Goal: Find specific page/section: Find specific page/section

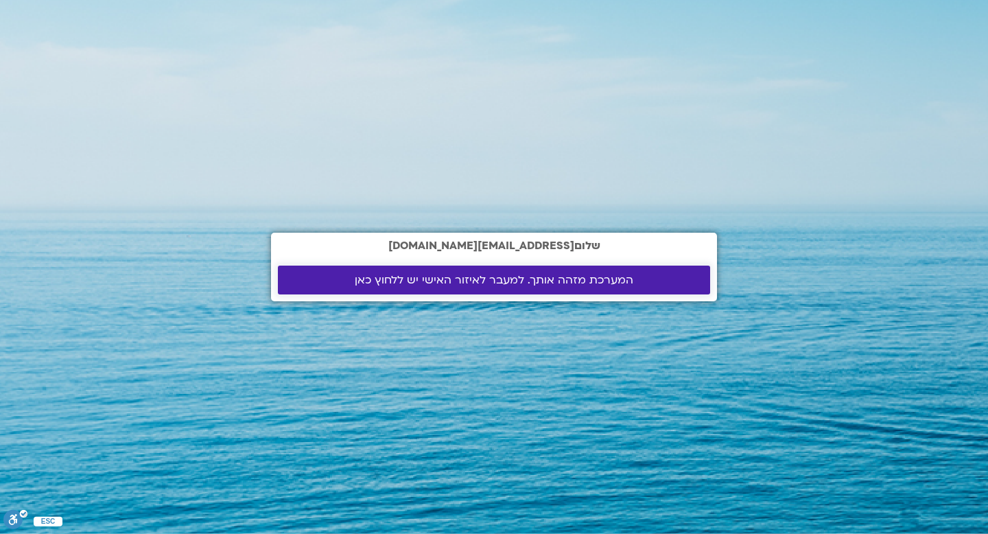
click at [557, 279] on span "המערכת מזהה אותך. למעבר לאיזור האישי יש ללחוץ כאן" at bounding box center [494, 280] width 279 height 12
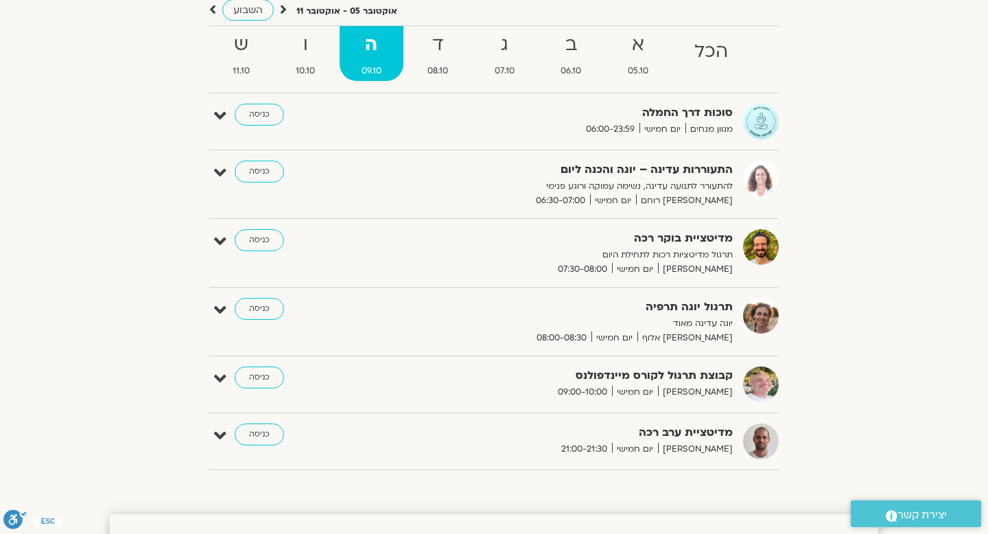
scroll to position [122, 0]
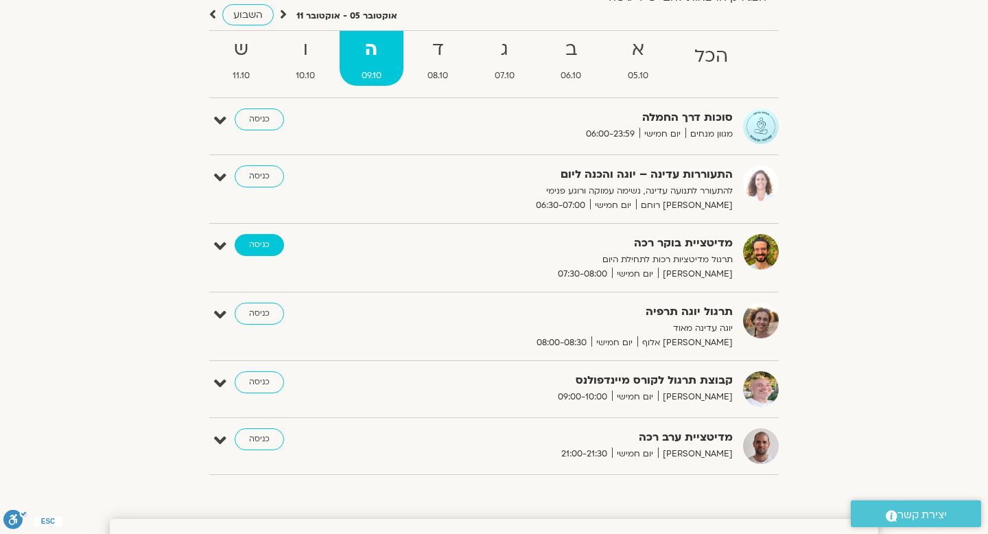
click at [274, 243] on link "כניסה" at bounding box center [259, 245] width 49 height 22
